Goal: Navigation & Orientation: Find specific page/section

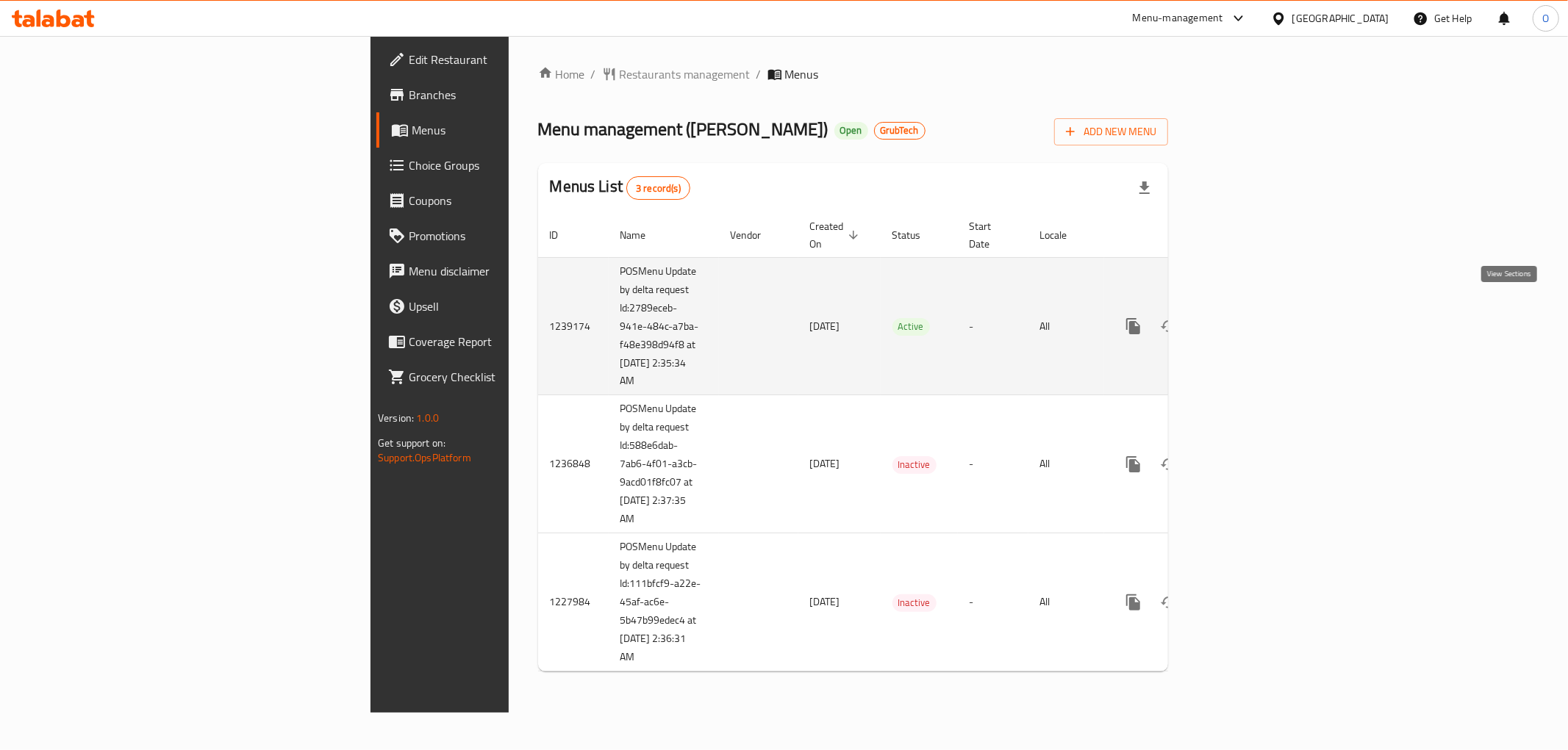
click at [1248, 317] on icon "enhanced table" at bounding box center [1239, 326] width 18 height 18
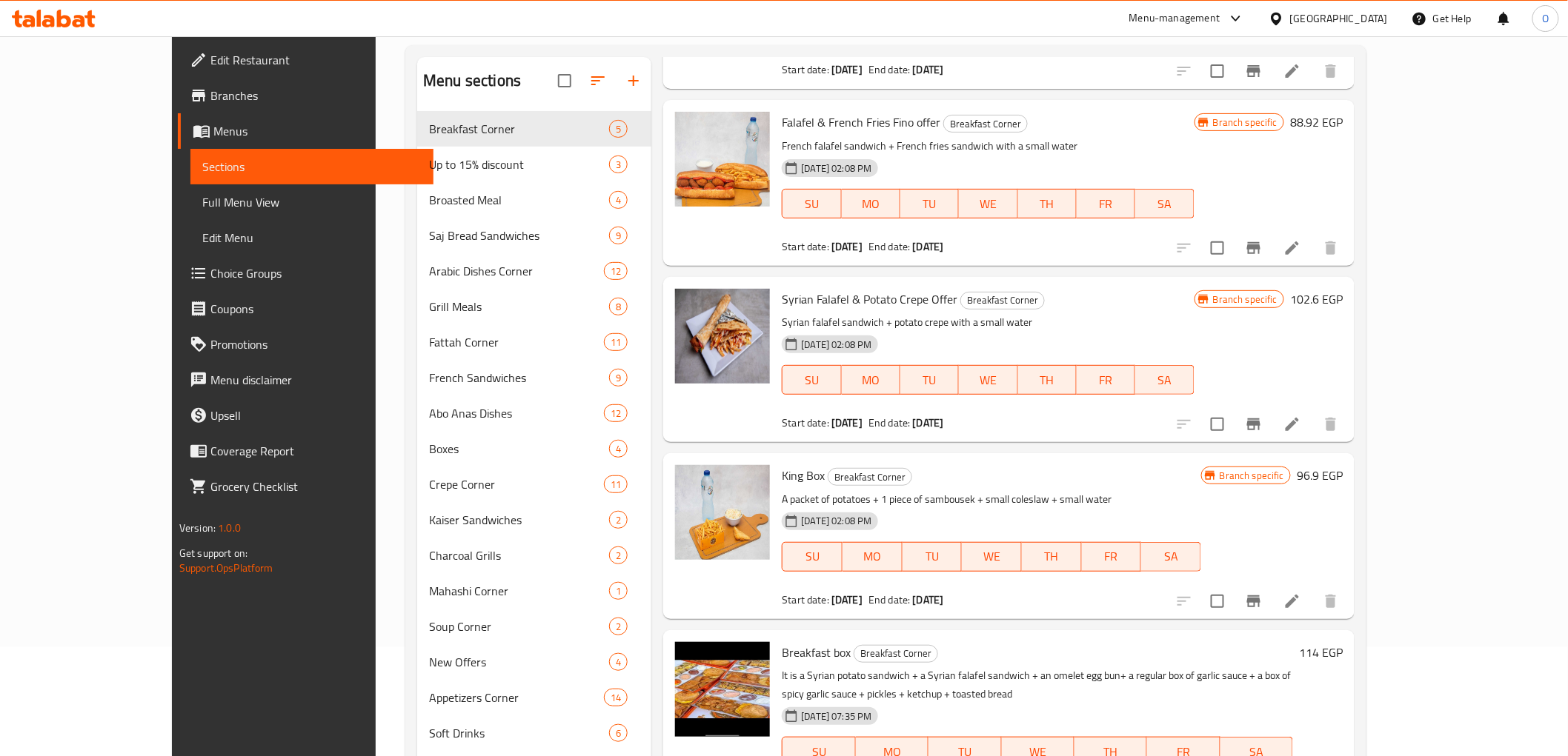
scroll to position [208, 0]
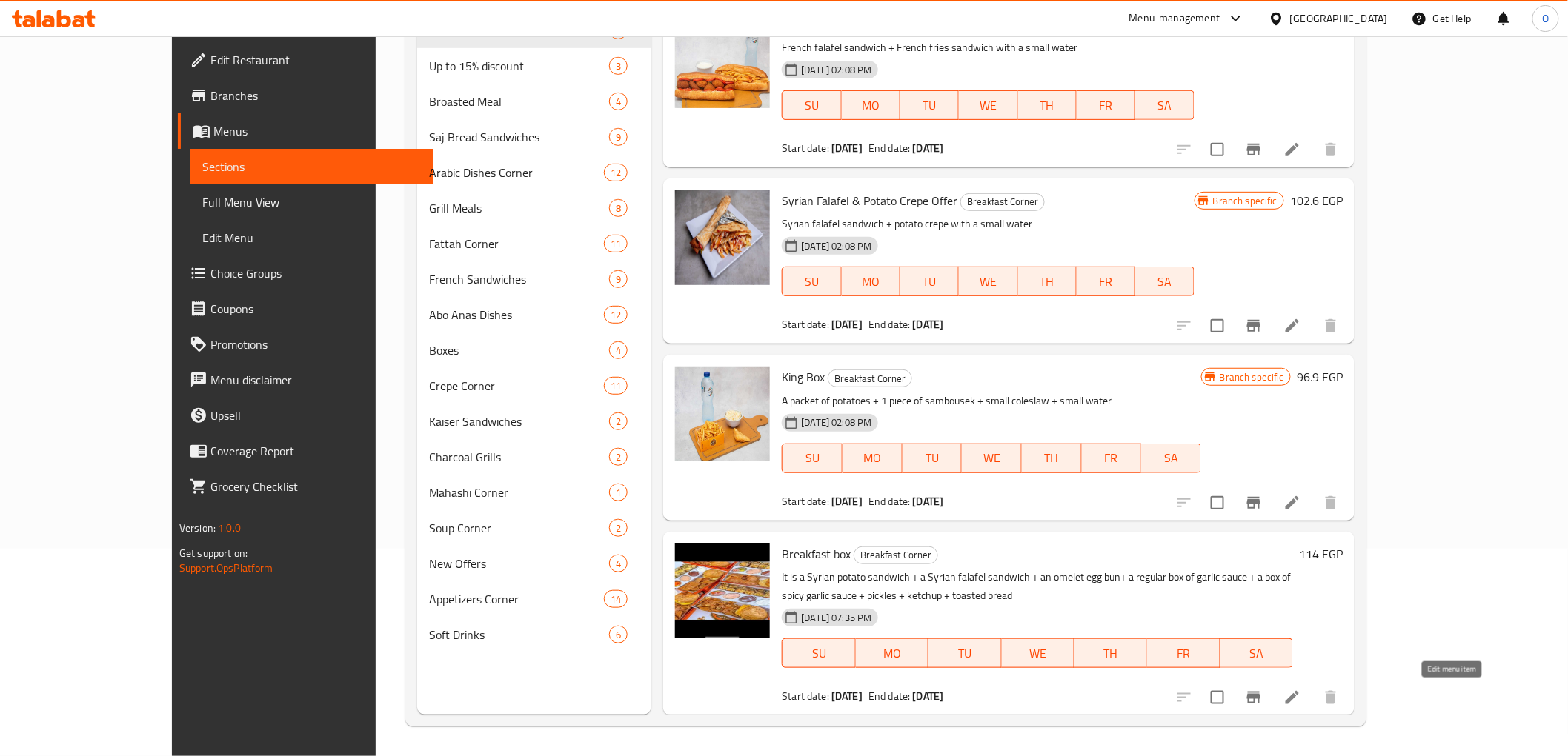
click at [1301, 694] on icon at bounding box center [1292, 698] width 18 height 18
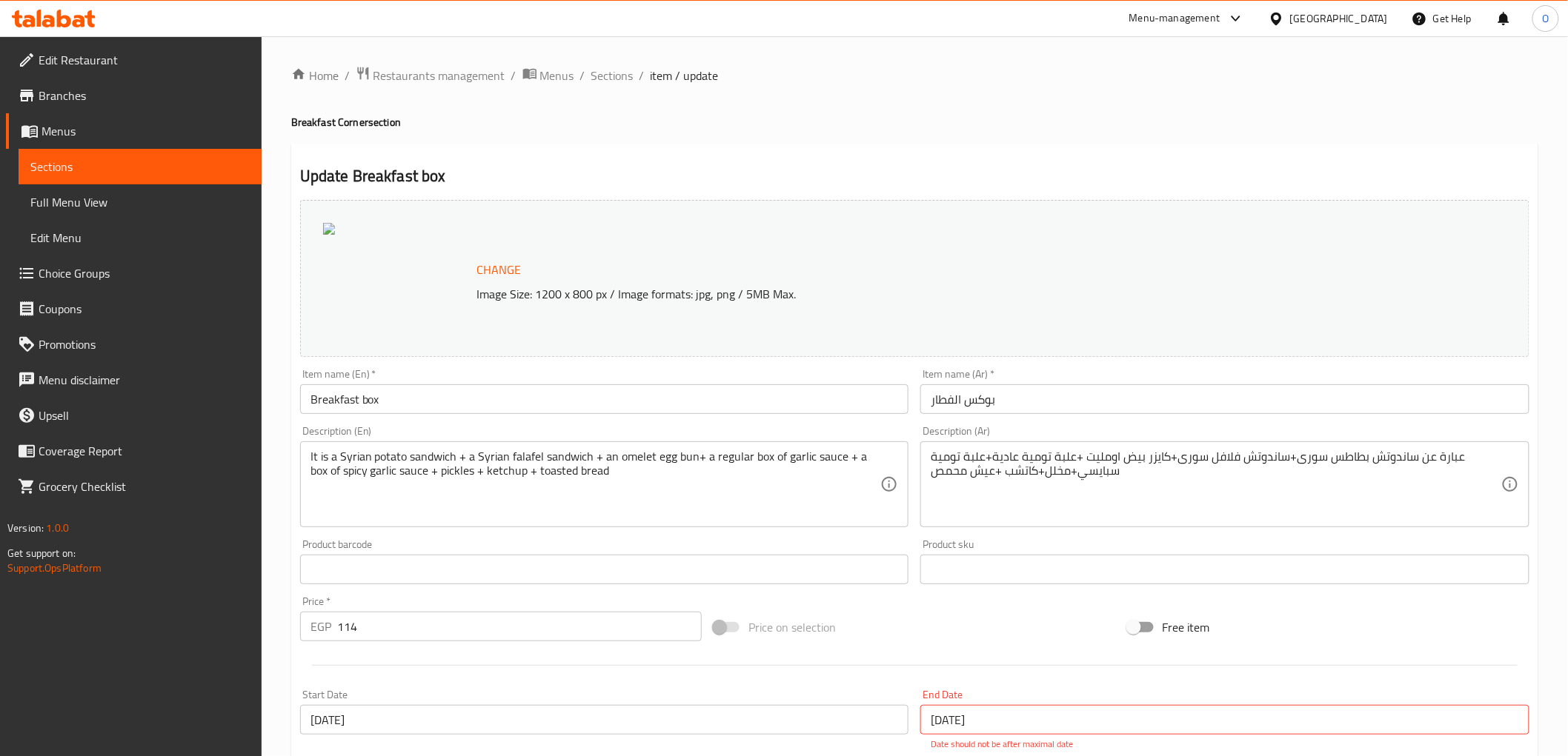
click at [189, 196] on span "Full Menu View" at bounding box center [140, 203] width 220 height 18
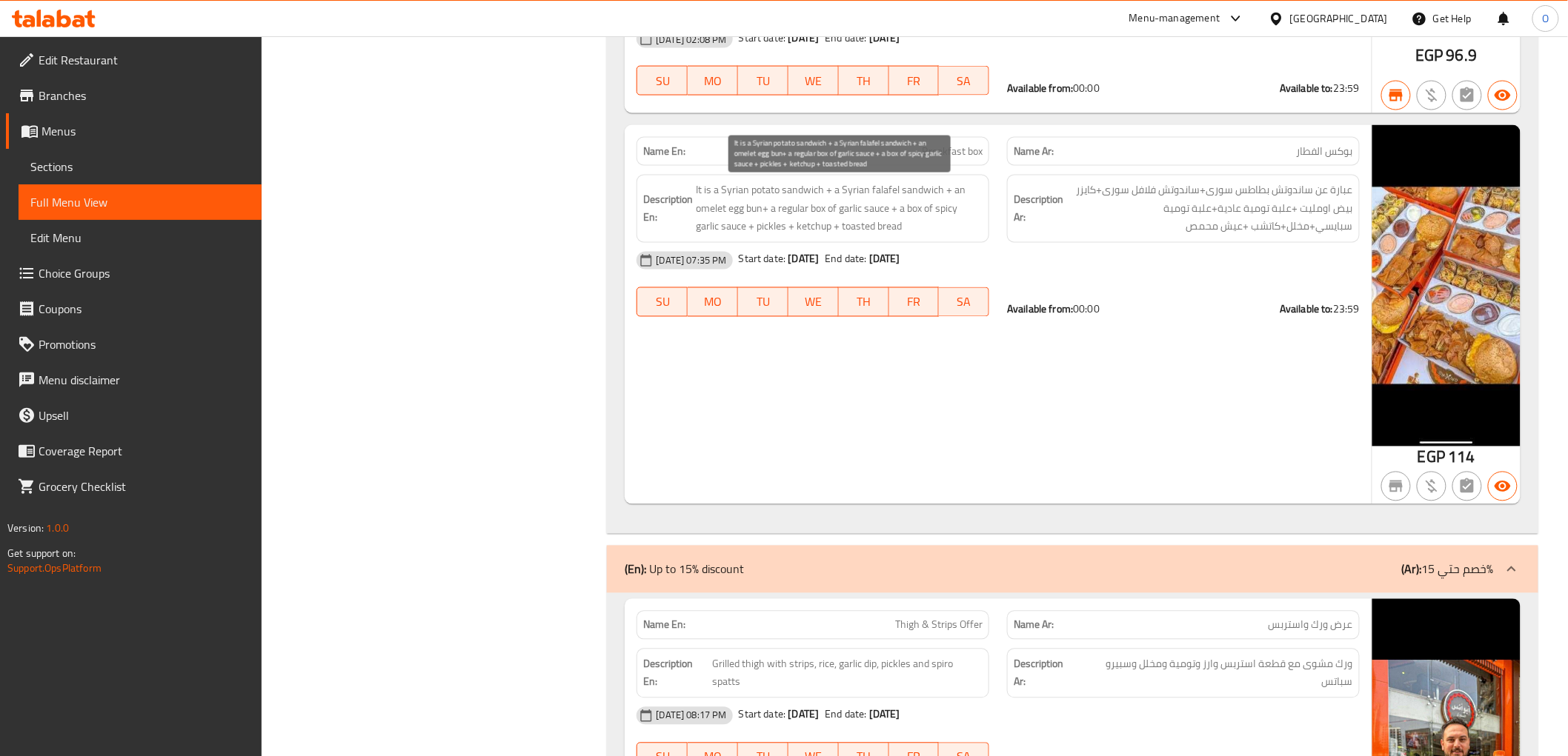
scroll to position [905, 0]
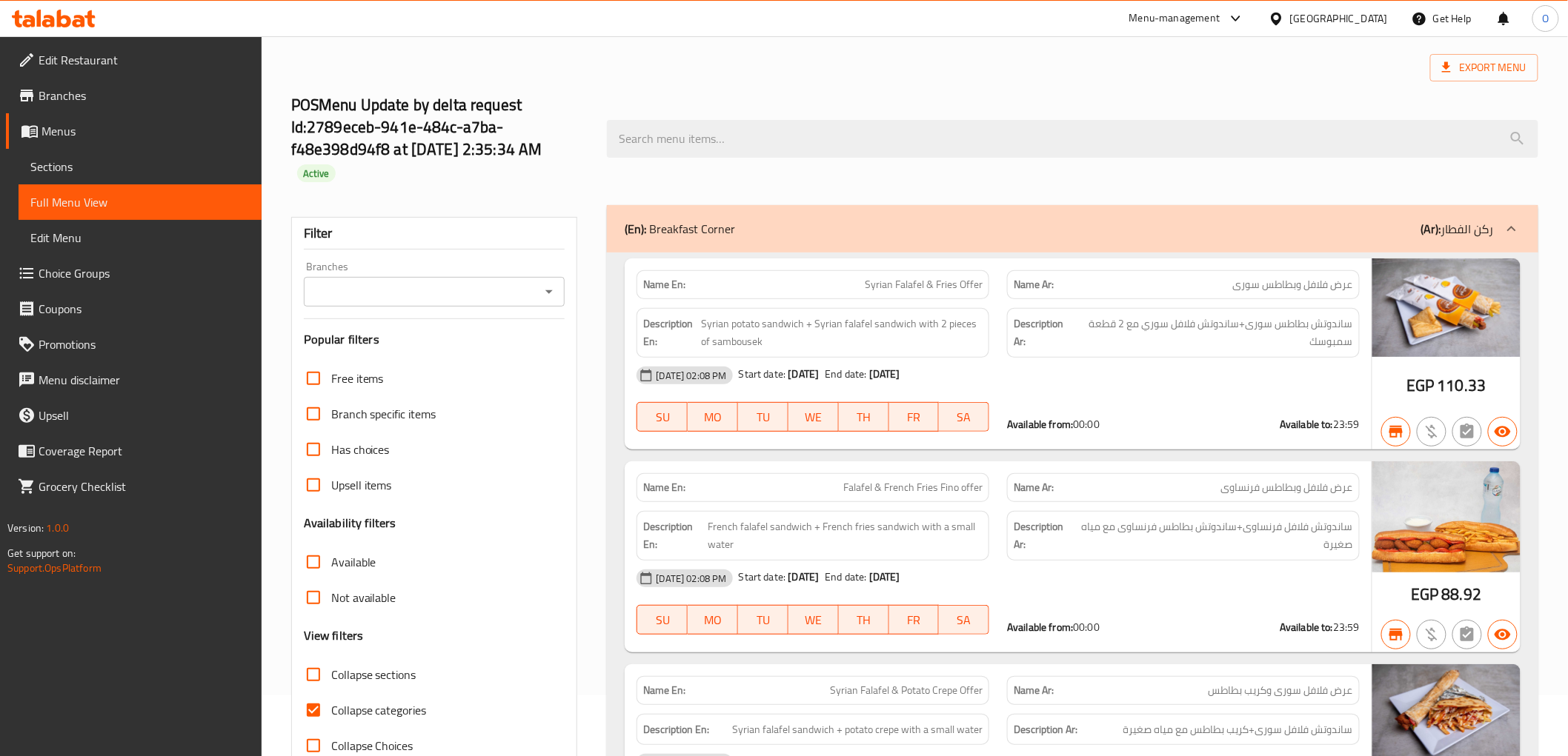
scroll to position [0, 0]
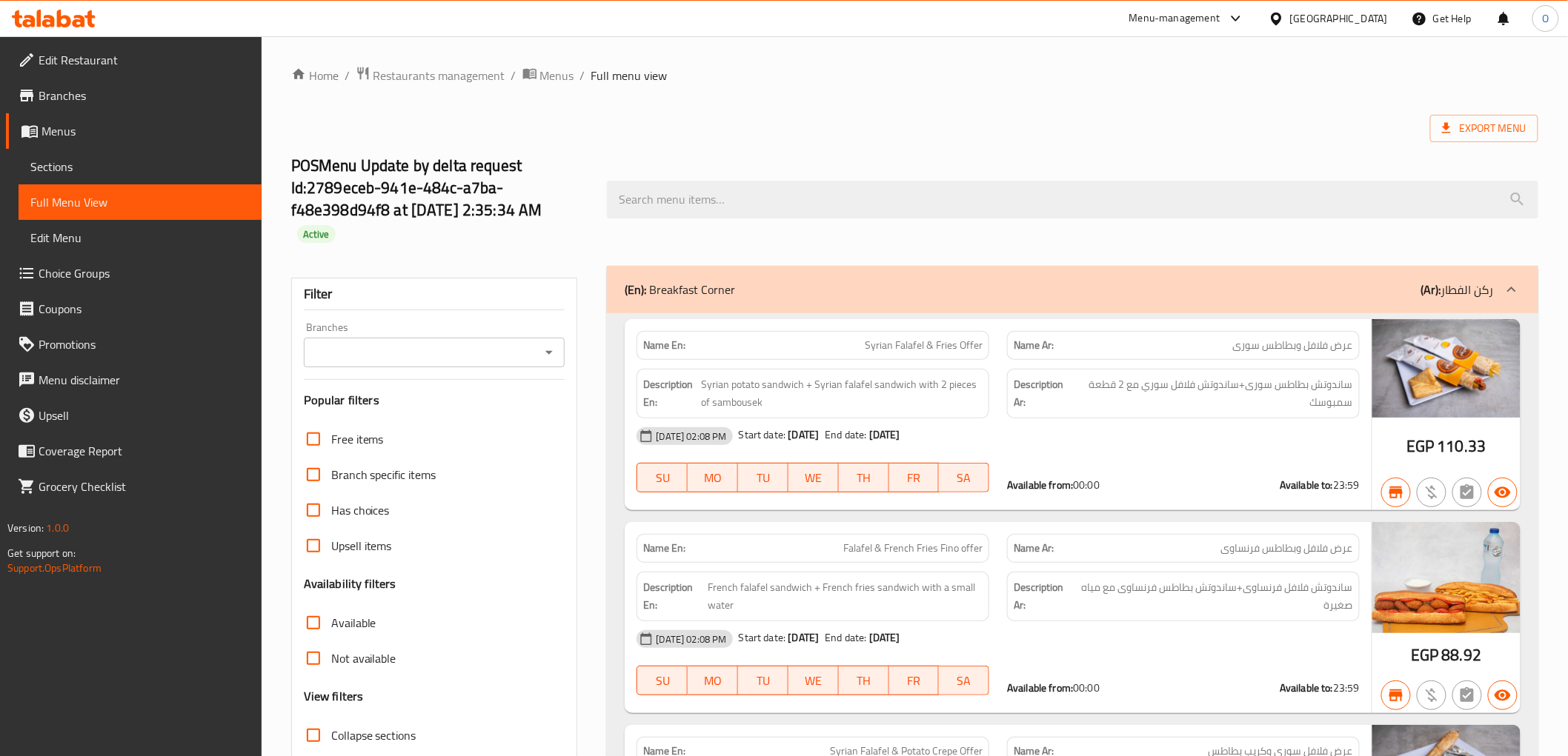
click at [110, 166] on span "Sections" at bounding box center [140, 167] width 220 height 18
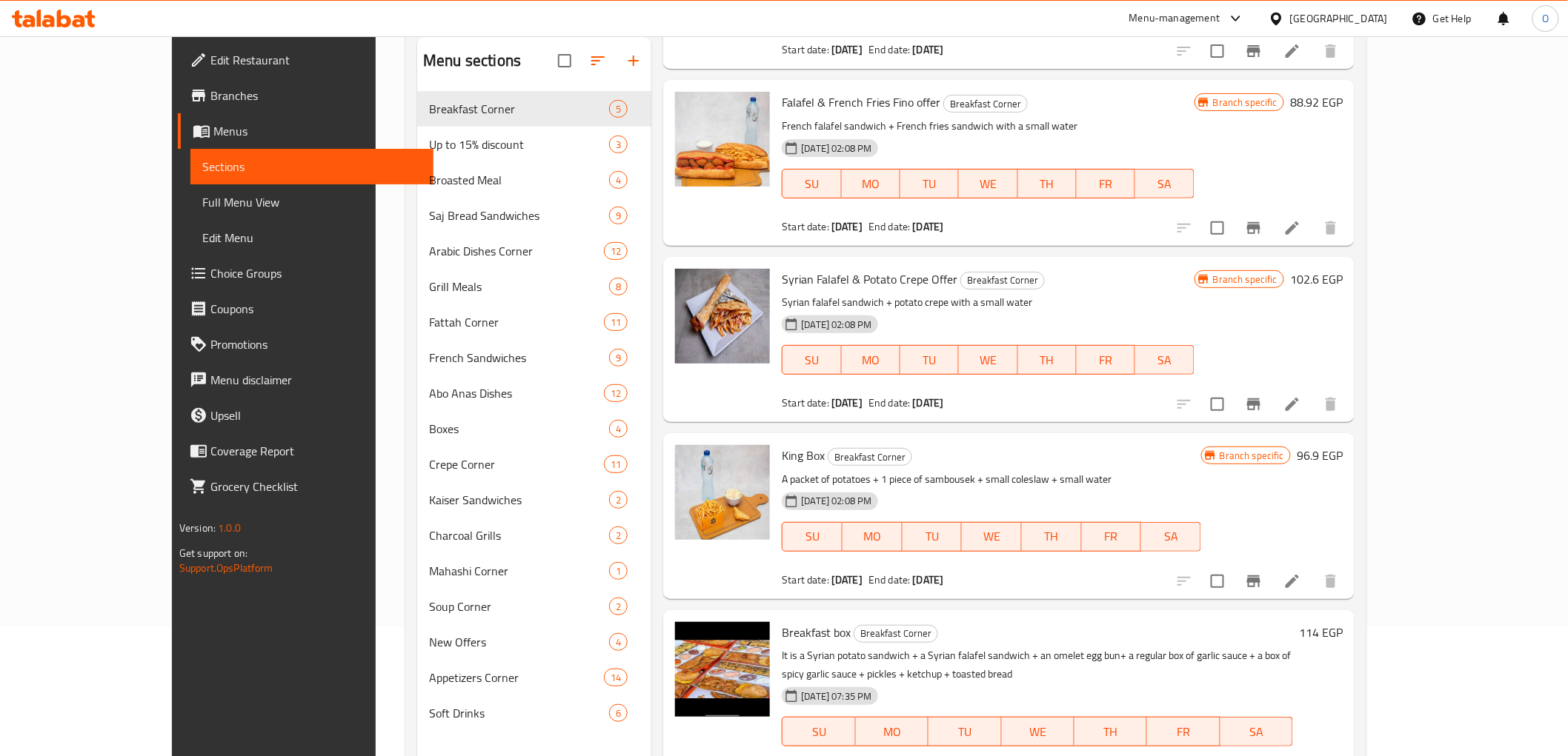
scroll to position [208, 0]
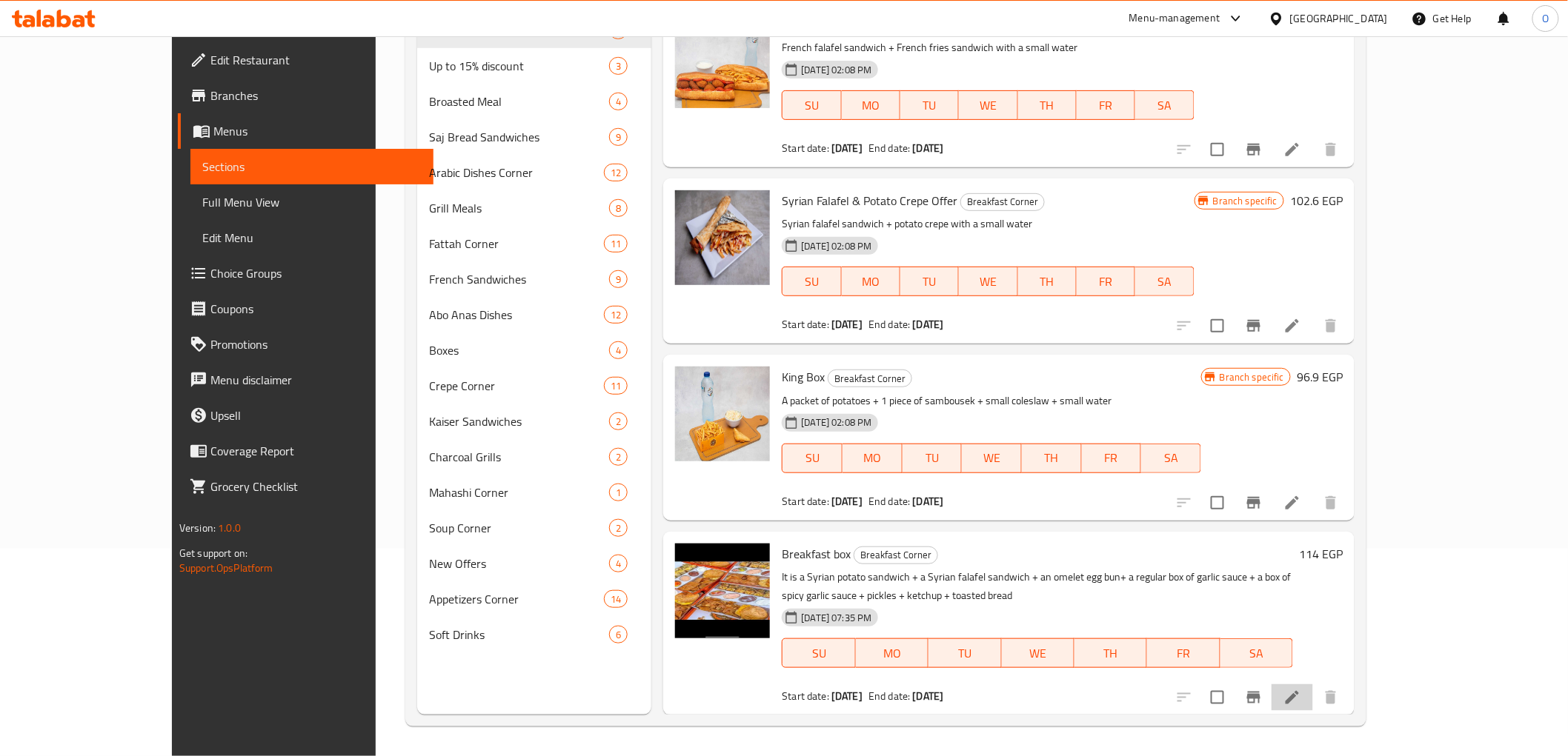
click at [1313, 700] on li at bounding box center [1292, 698] width 42 height 27
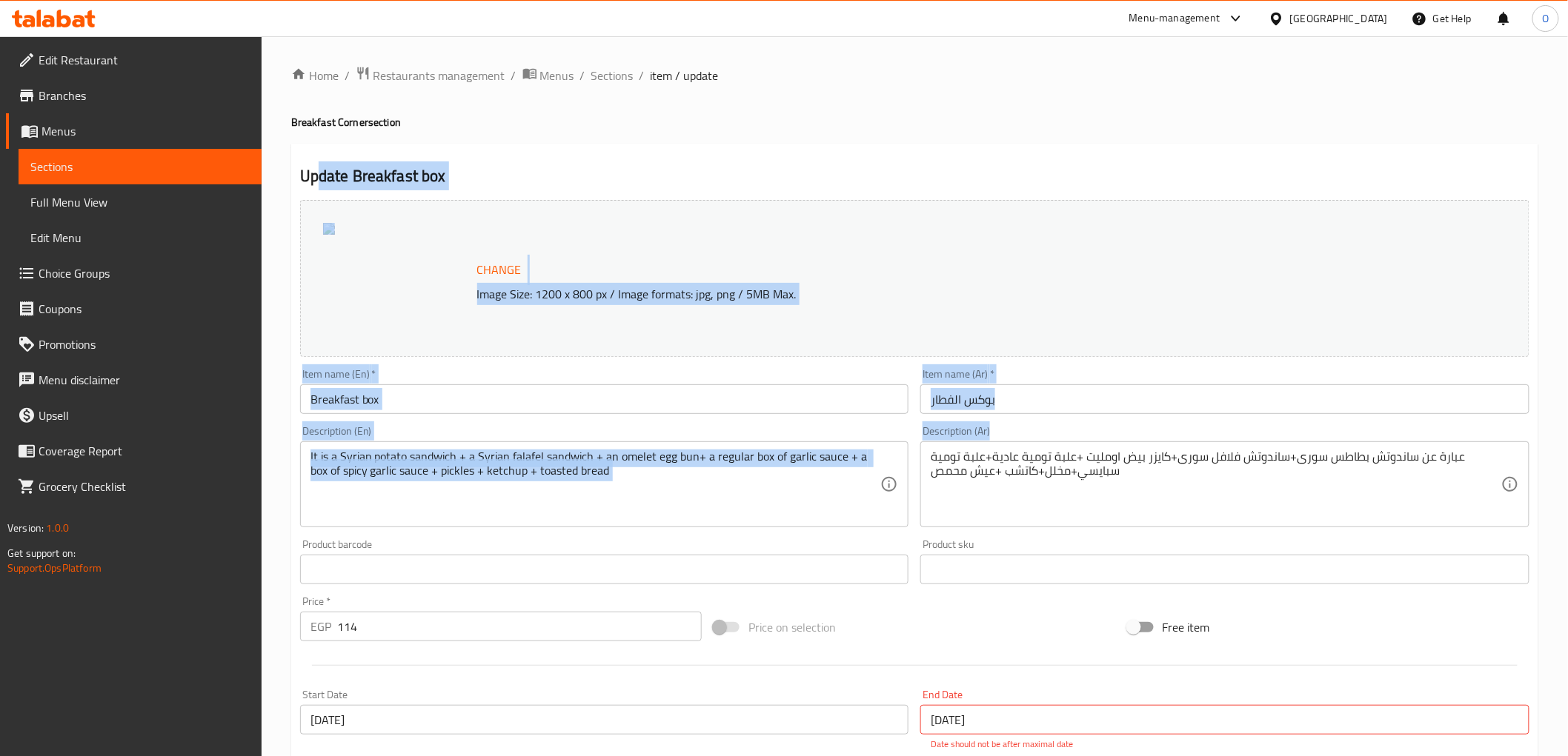
drag, startPoint x: 319, startPoint y: 173, endPoint x: 1054, endPoint y: 479, distance: 796.2
click at [1054, 479] on div "Update Breakfast box Change Image Size: 1200 x 800 px / Image formats: jpg, png…" at bounding box center [914, 594] width 1247 height 900
click at [887, 489] on icon at bounding box center [889, 484] width 18 height 18
click at [932, 228] on div "Change Image Size: 1200 x 800 px / Image formats: jpg, png / 5MB Max." at bounding box center [914, 279] width 1229 height 157
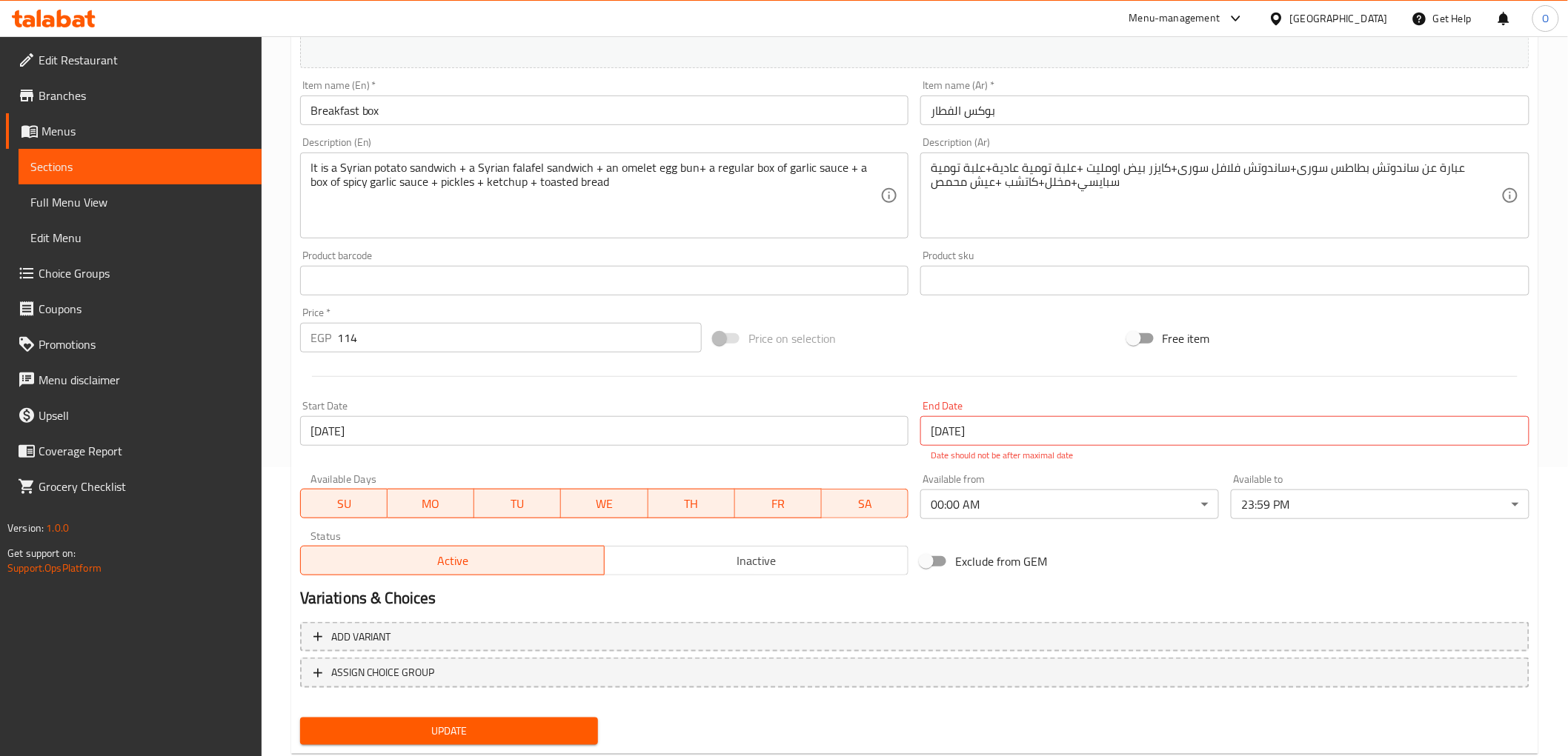
scroll to position [324, 0]
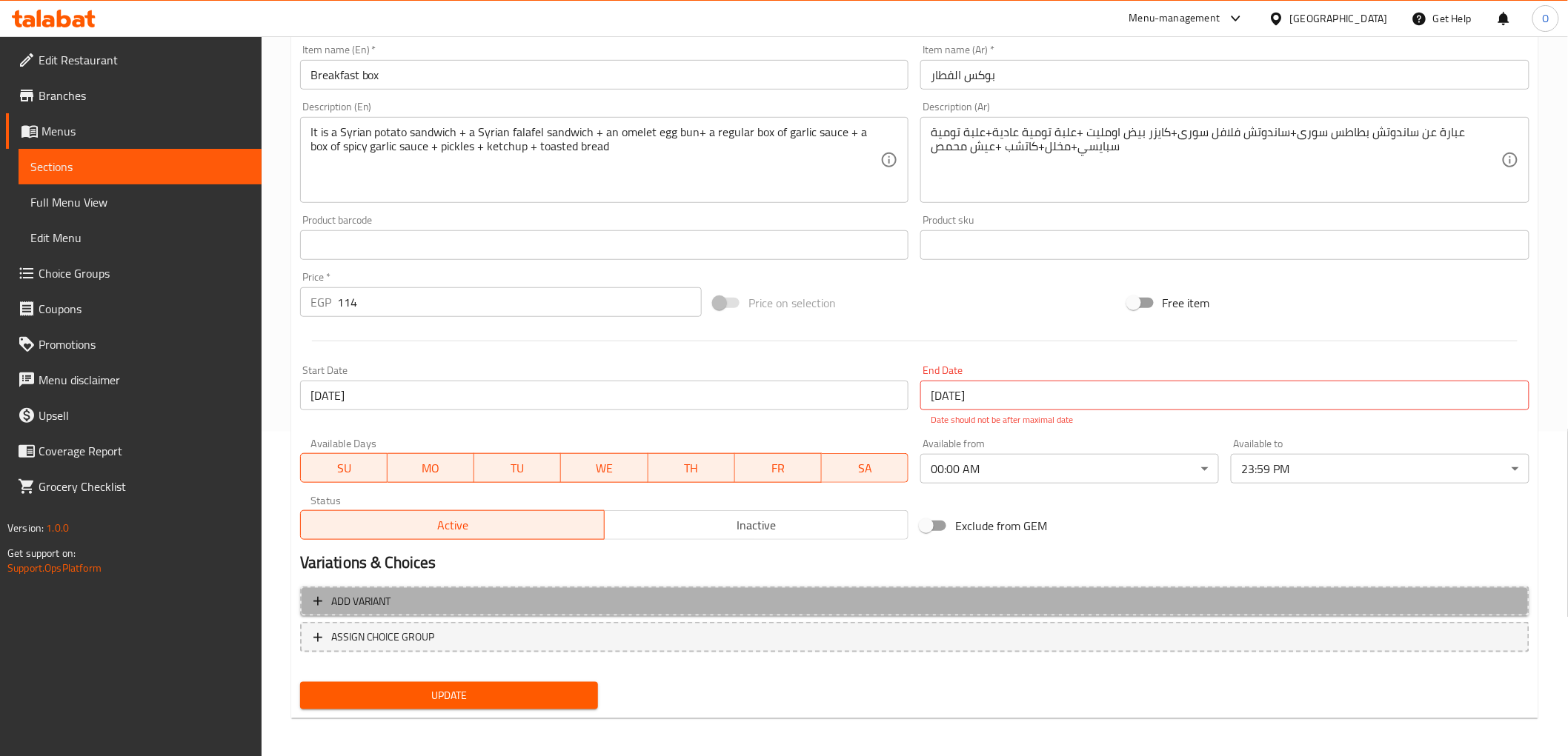
click at [354, 602] on span "Add variant" at bounding box center [361, 602] width 60 height 19
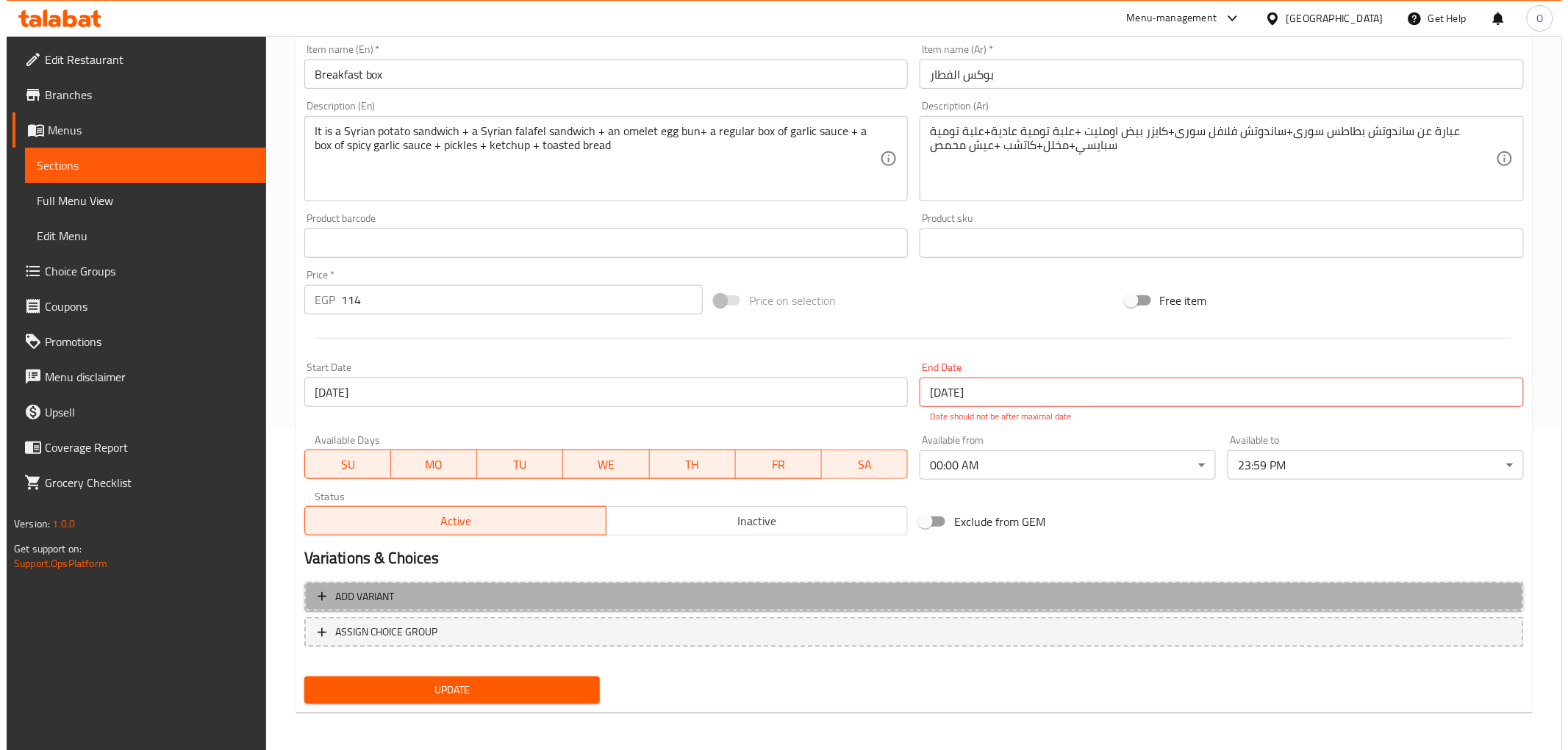
scroll to position [316, 0]
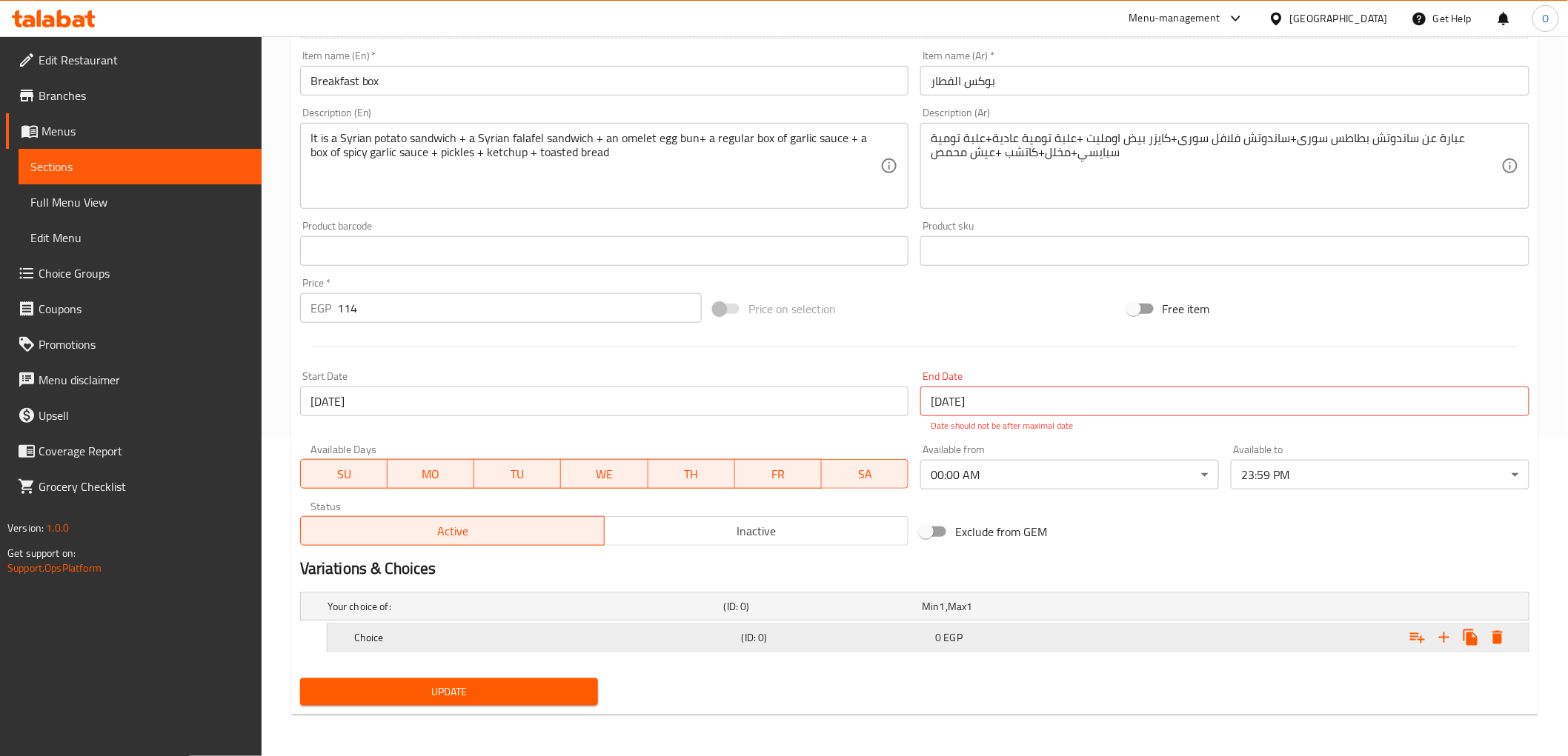
click at [1504, 634] on icon "Expand" at bounding box center [1498, 638] width 18 height 18
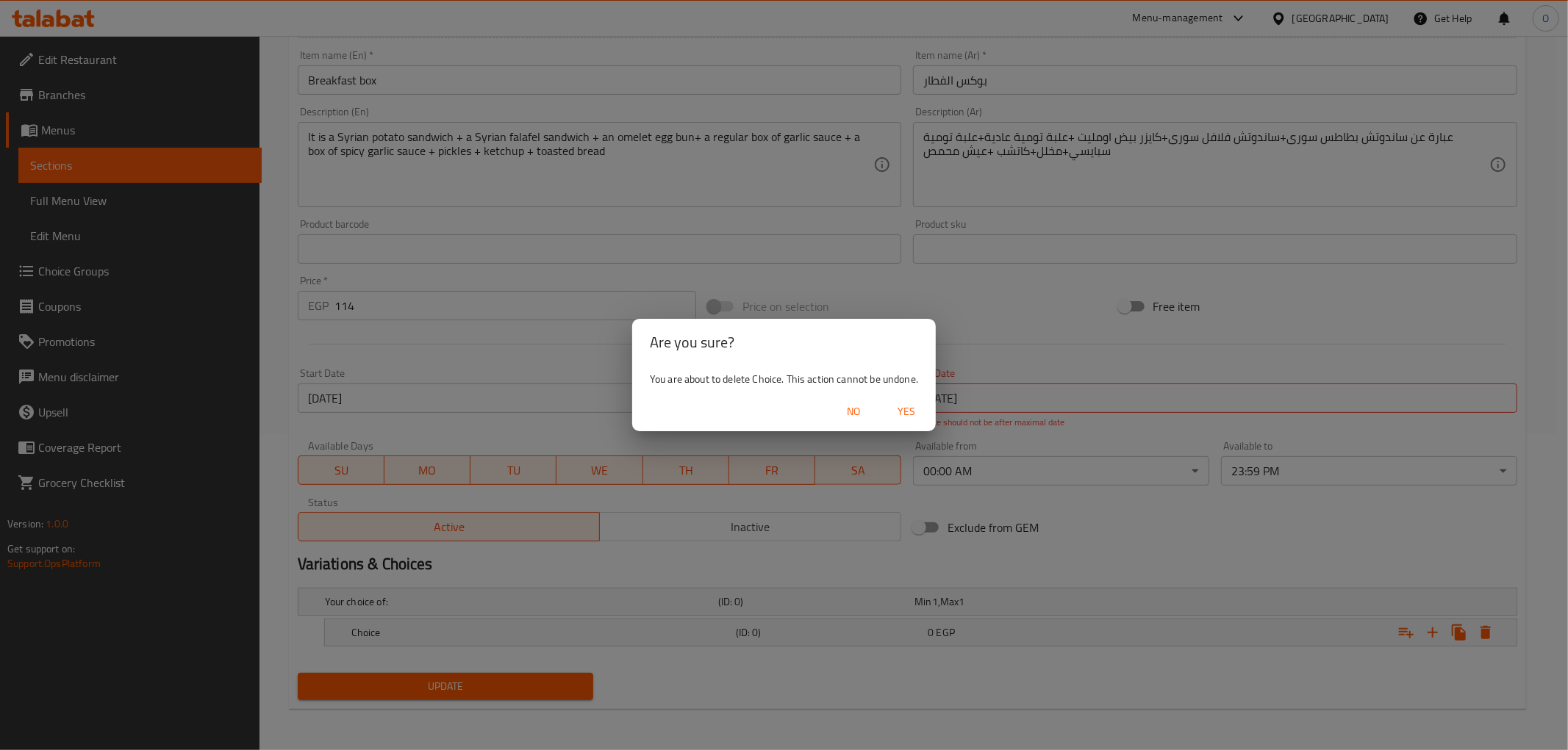
click at [919, 406] on span "Yes" at bounding box center [906, 411] width 35 height 18
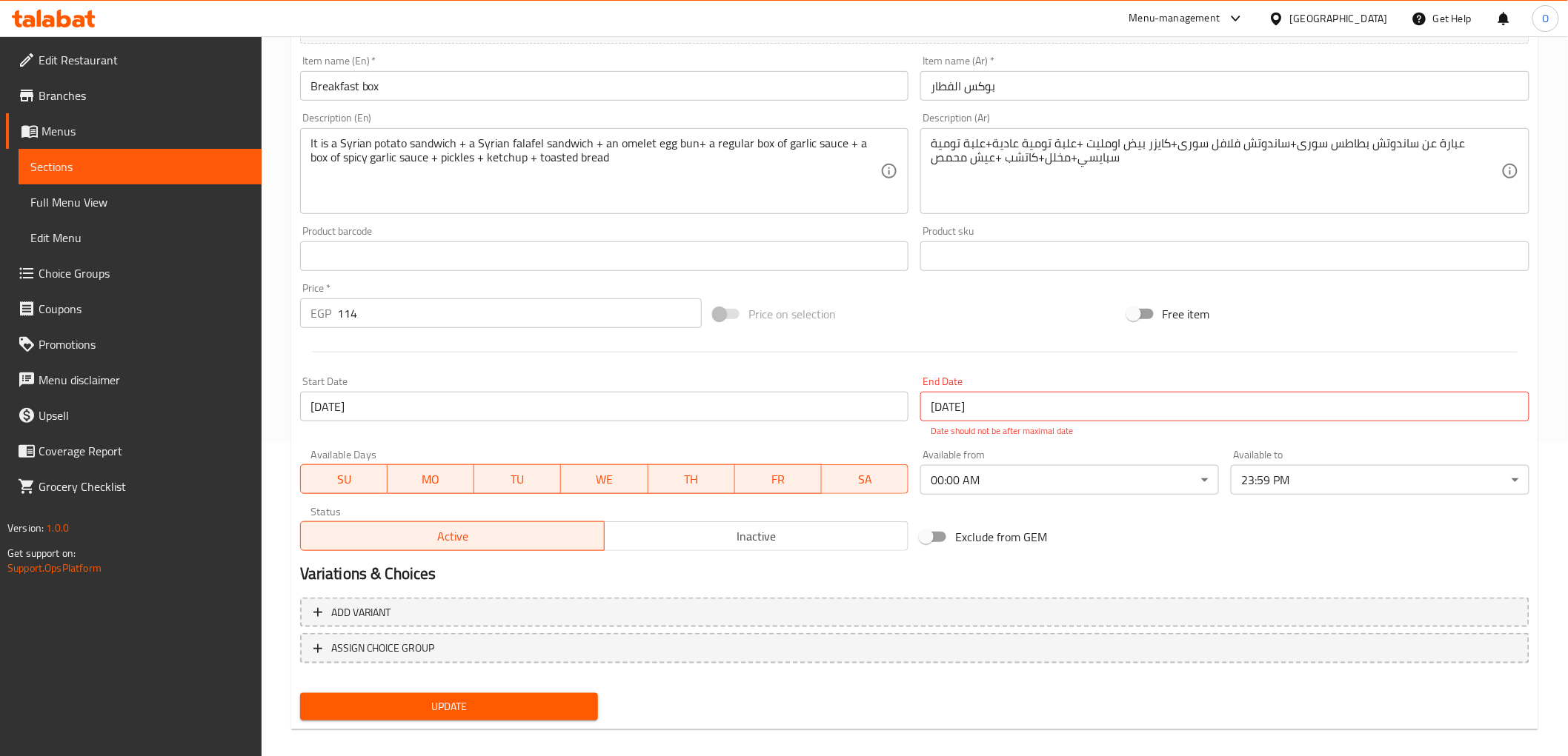
scroll to position [0, 0]
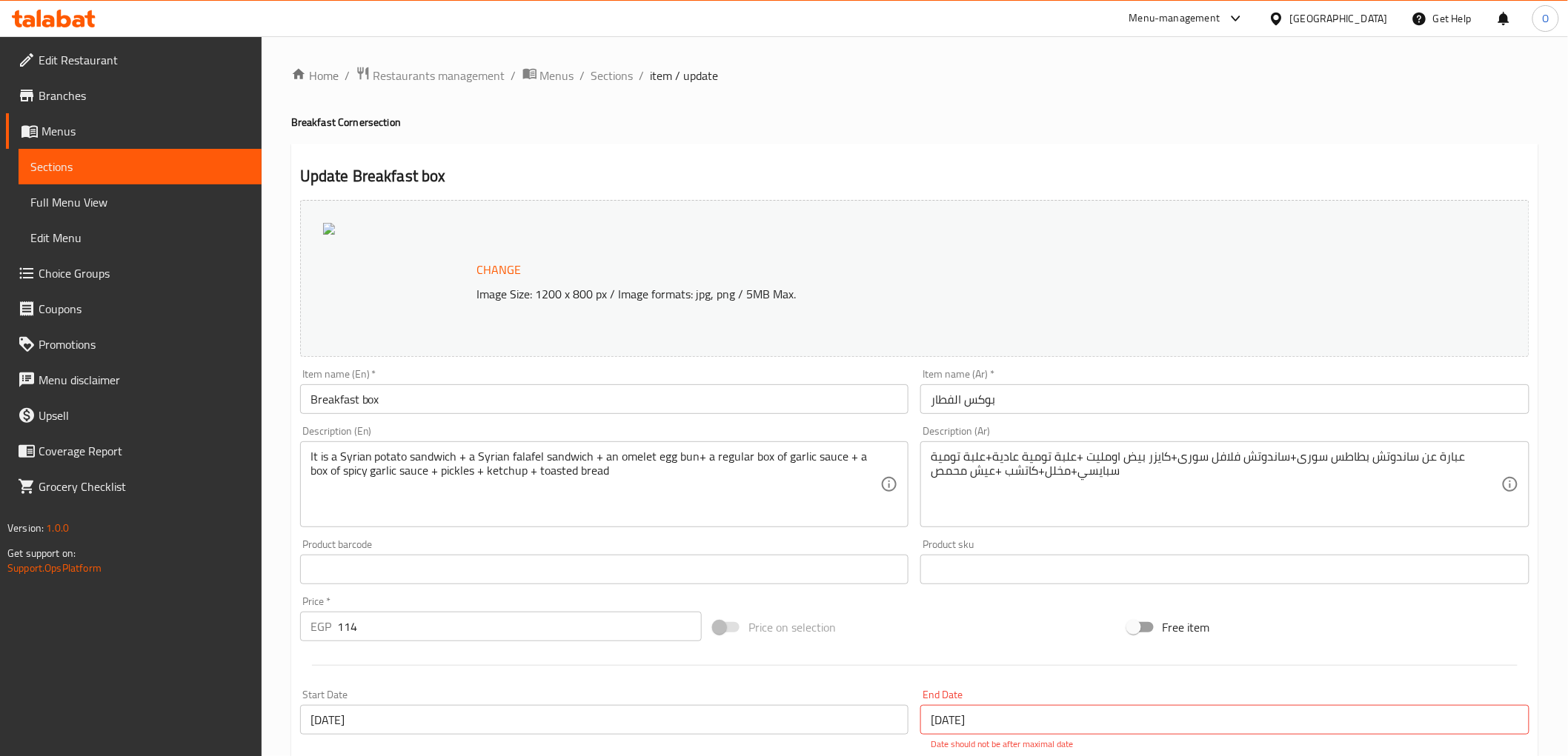
click at [86, 95] on span "Branches" at bounding box center [144, 96] width 211 height 18
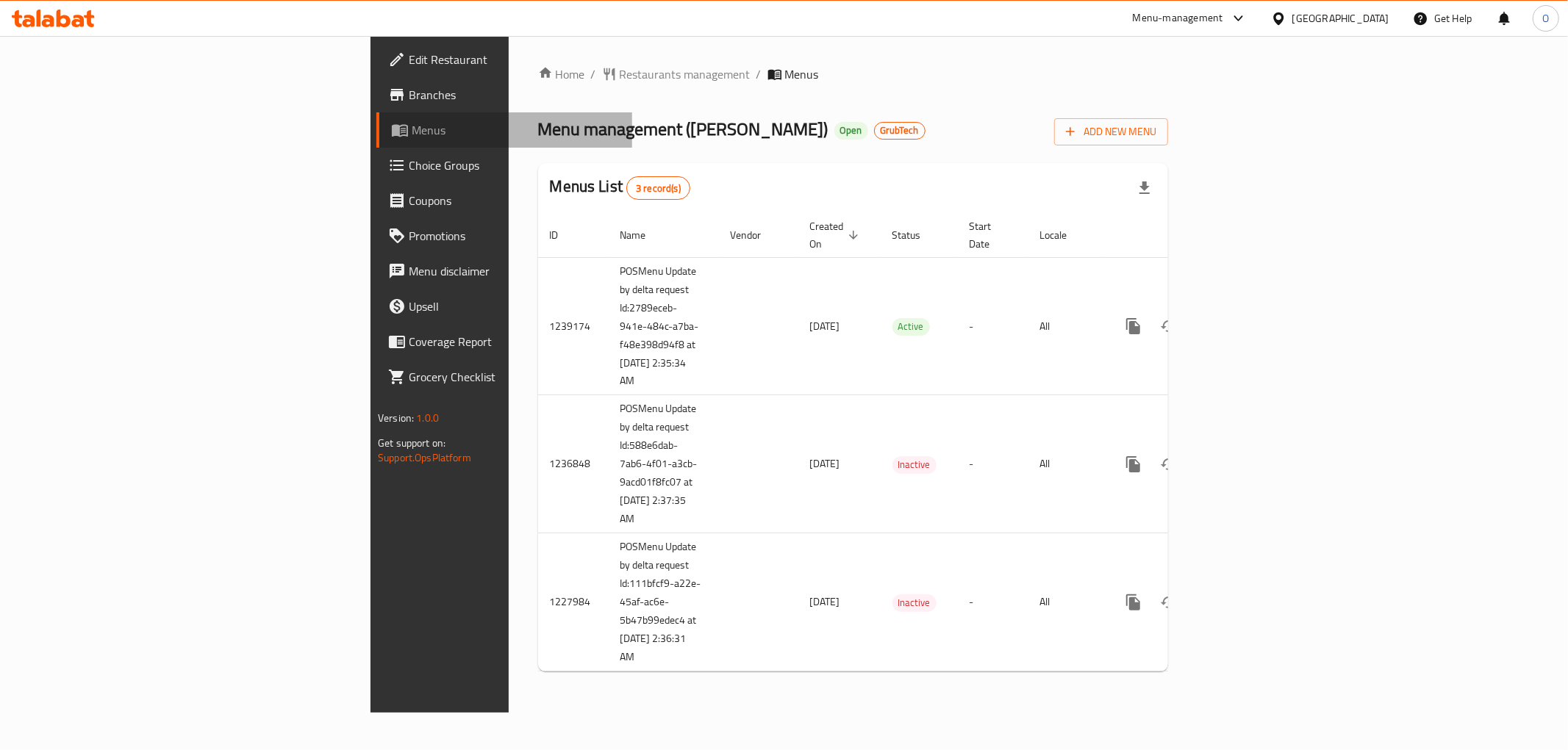
click at [412, 125] on span "Menus" at bounding box center [516, 130] width 209 height 18
click at [409, 104] on span "Branches" at bounding box center [515, 95] width 212 height 18
